Goal: Communication & Community: Answer question/provide support

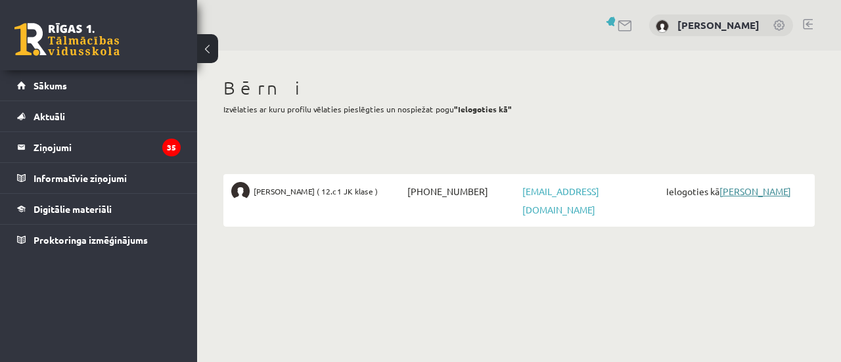
click at [739, 192] on link "[PERSON_NAME]" at bounding box center [756, 191] width 72 height 12
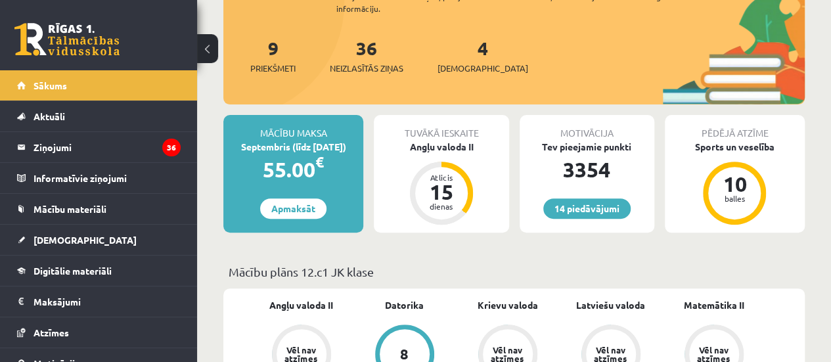
scroll to position [210, 0]
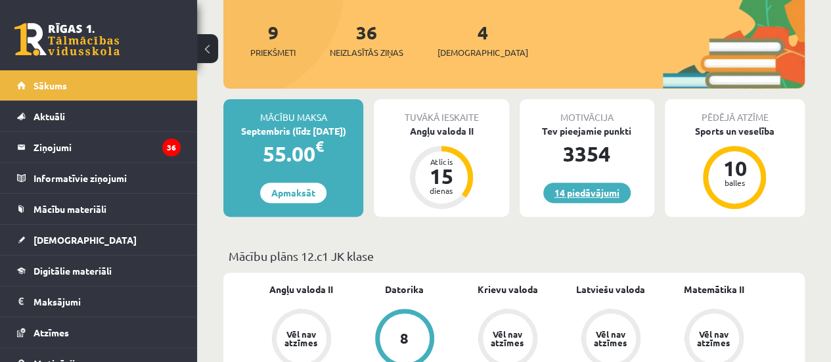
click at [615, 198] on link "14 piedāvājumi" at bounding box center [586, 193] width 87 height 20
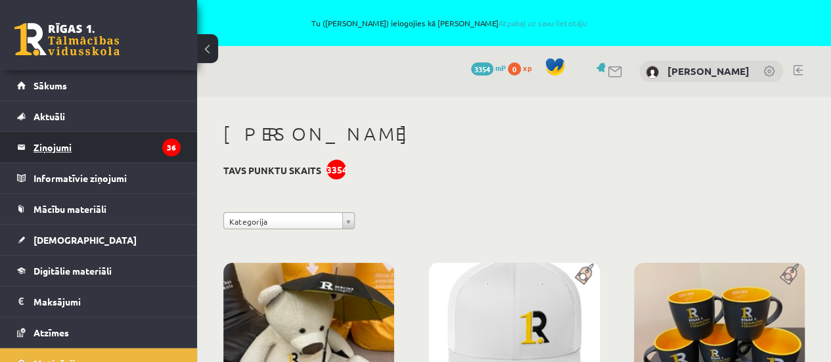
click at [162, 149] on icon "36" at bounding box center [171, 148] width 18 height 18
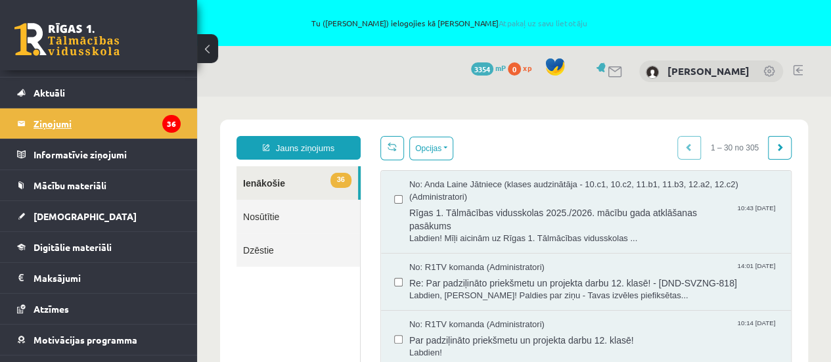
scroll to position [26, 0]
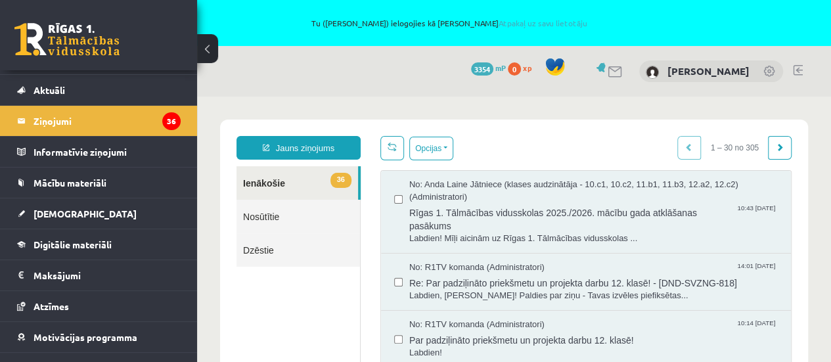
click at [311, 321] on ul "36 Ienākošie Nosūtītie Dzēstie" at bounding box center [299, 268] width 124 height 204
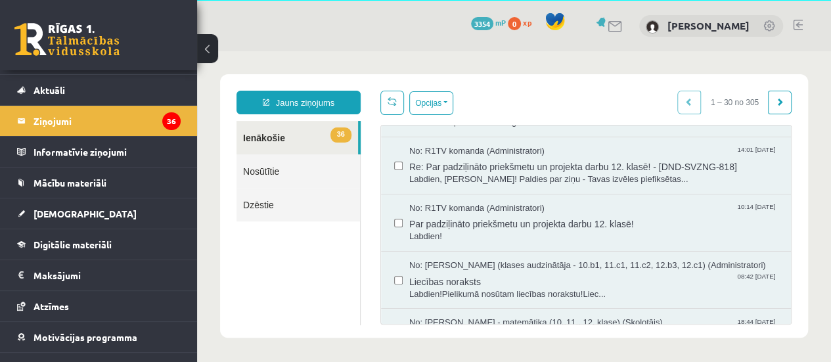
scroll to position [79, 0]
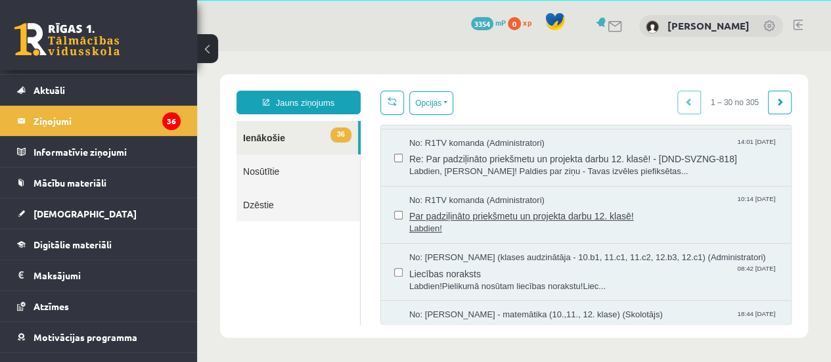
click at [670, 212] on span "Par padziļināto priekšmetu un projekta darbu 12. klasē!" at bounding box center [593, 214] width 369 height 16
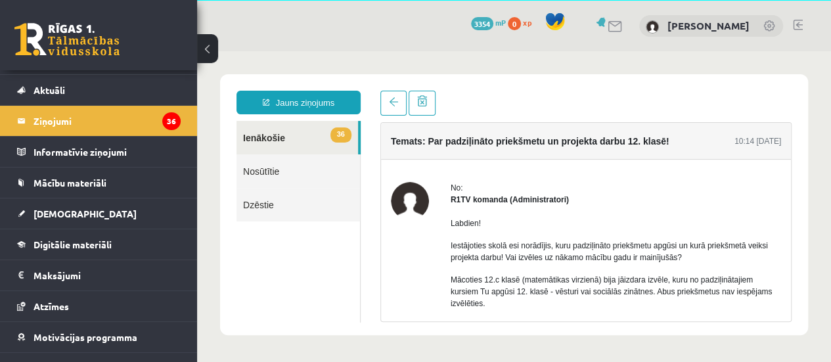
scroll to position [0, 0]
click at [394, 105] on span at bounding box center [393, 101] width 9 height 9
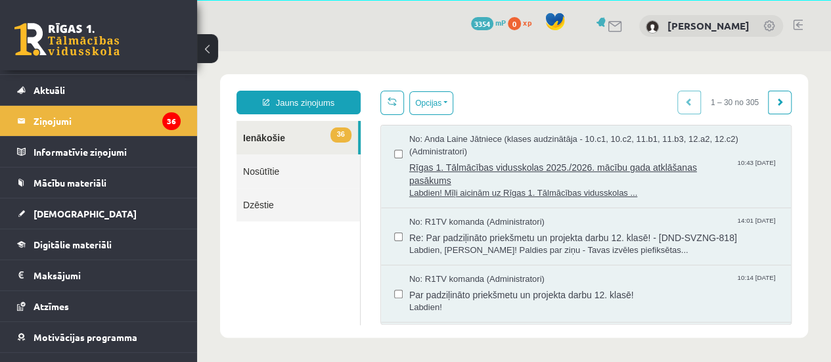
click at [434, 142] on span "No: Anda Laine Jātniece (klases audzinātāja - 10.c1, 10.c2, 11.b1, 11.b3, 12.a2…" at bounding box center [593, 145] width 369 height 24
